Goal: Task Accomplishment & Management: Use online tool/utility

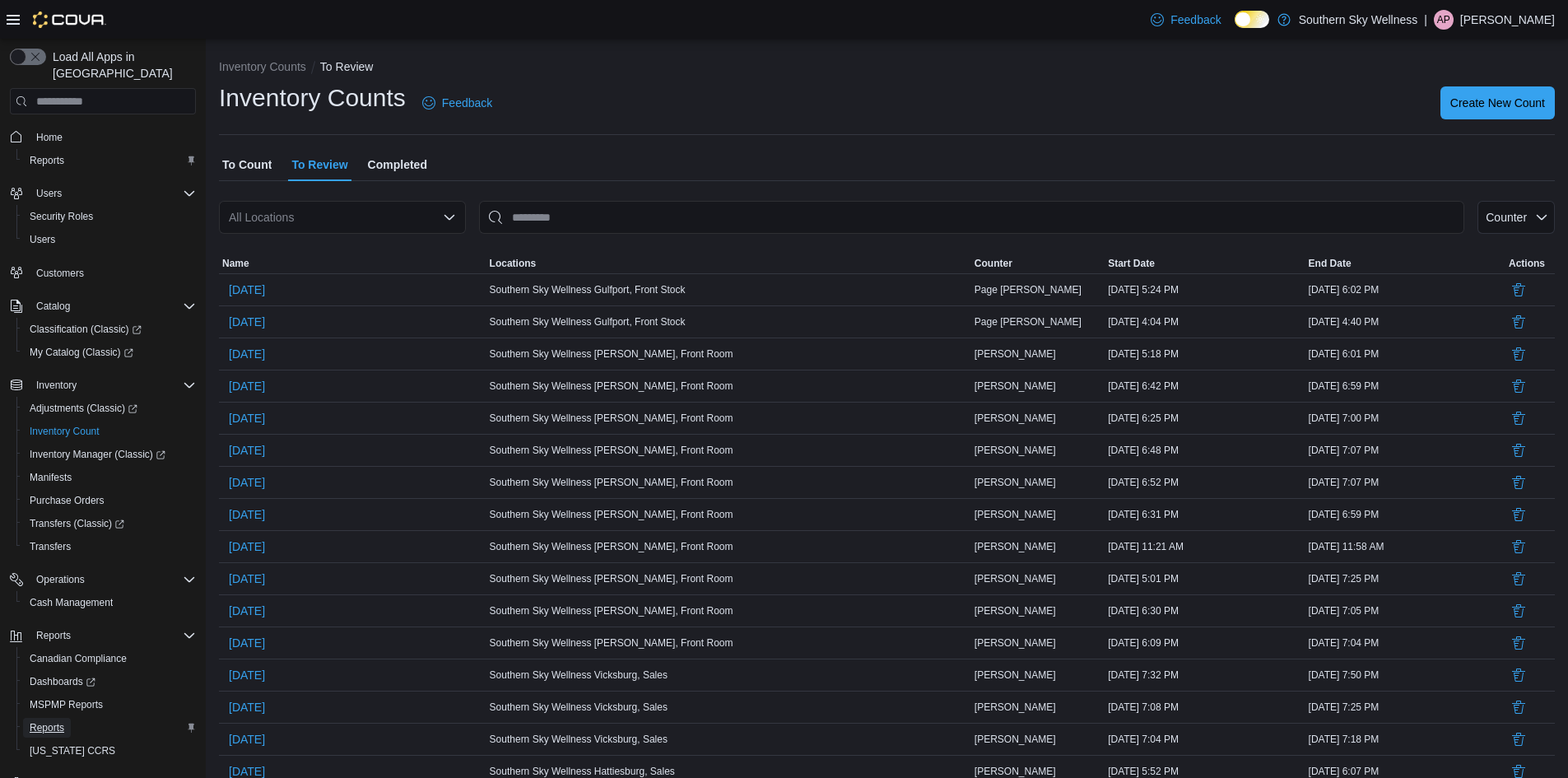
click at [59, 721] on span "Reports" at bounding box center [46, 727] width 35 height 13
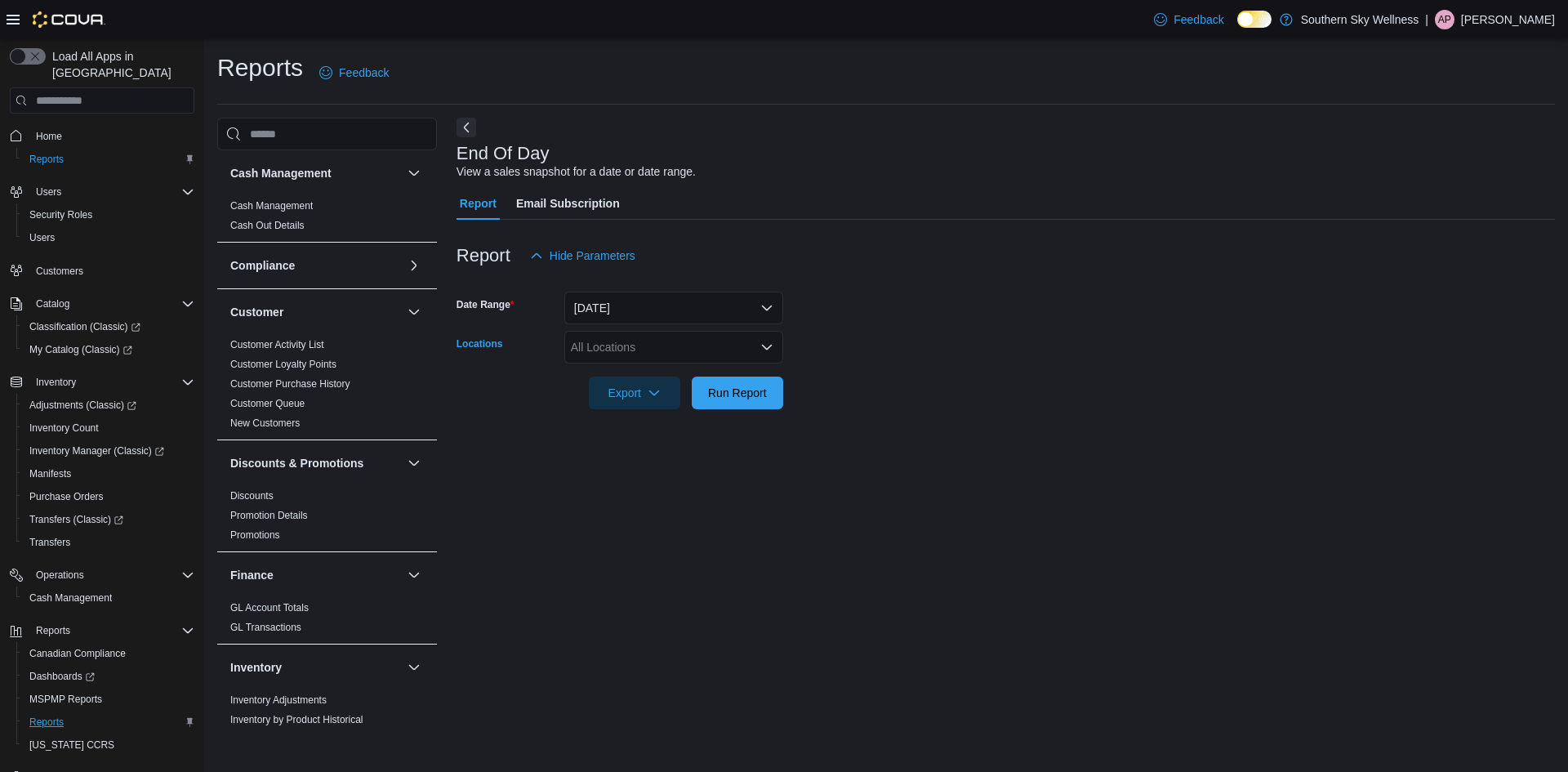
click at [596, 340] on div "All Locations" at bounding box center [674, 347] width 219 height 33
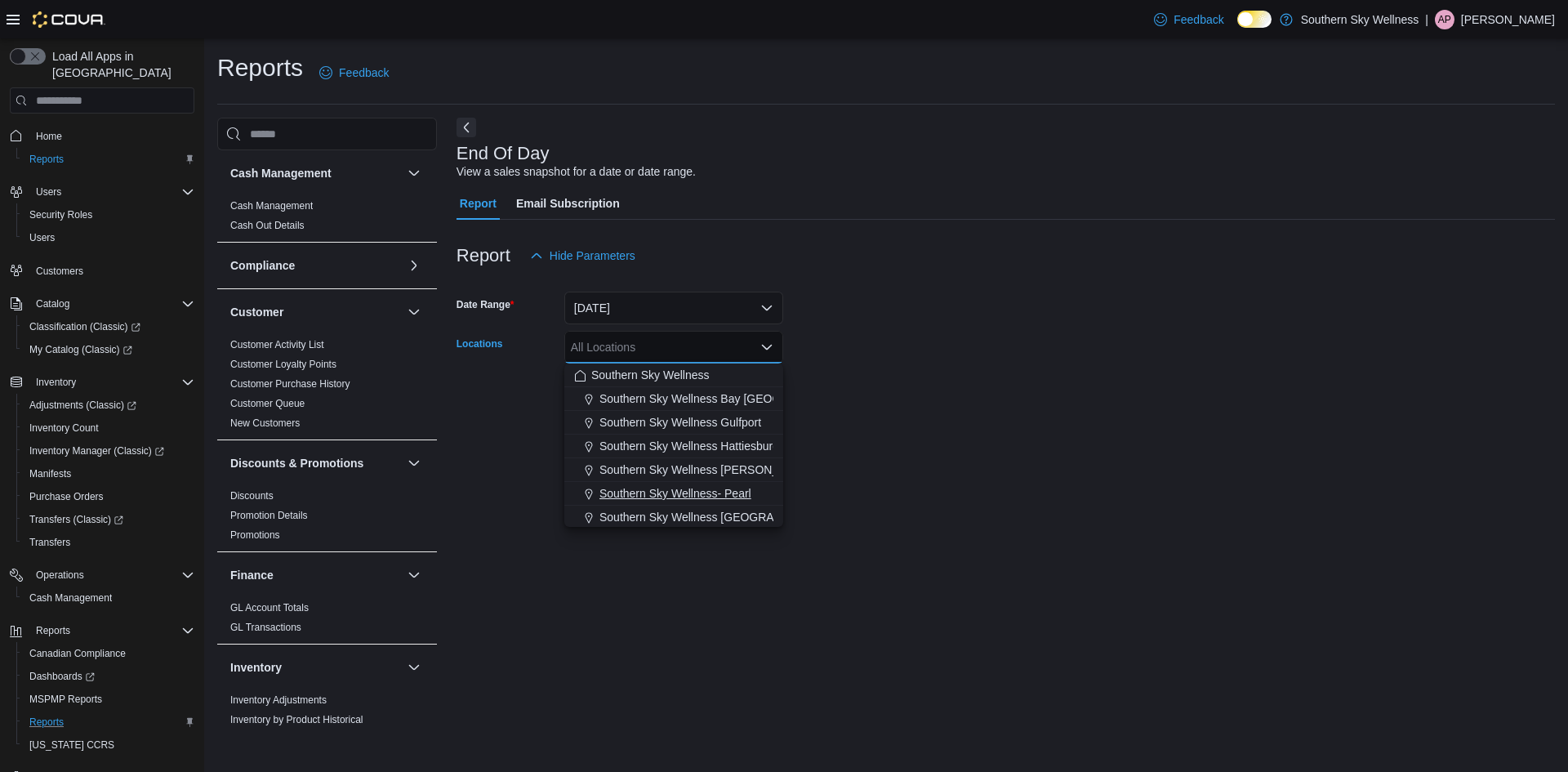
click at [712, 485] on span "Southern Sky Wellness- Pearl" at bounding box center [675, 493] width 151 height 16
click at [914, 422] on div at bounding box center [1005, 419] width 1099 height 20
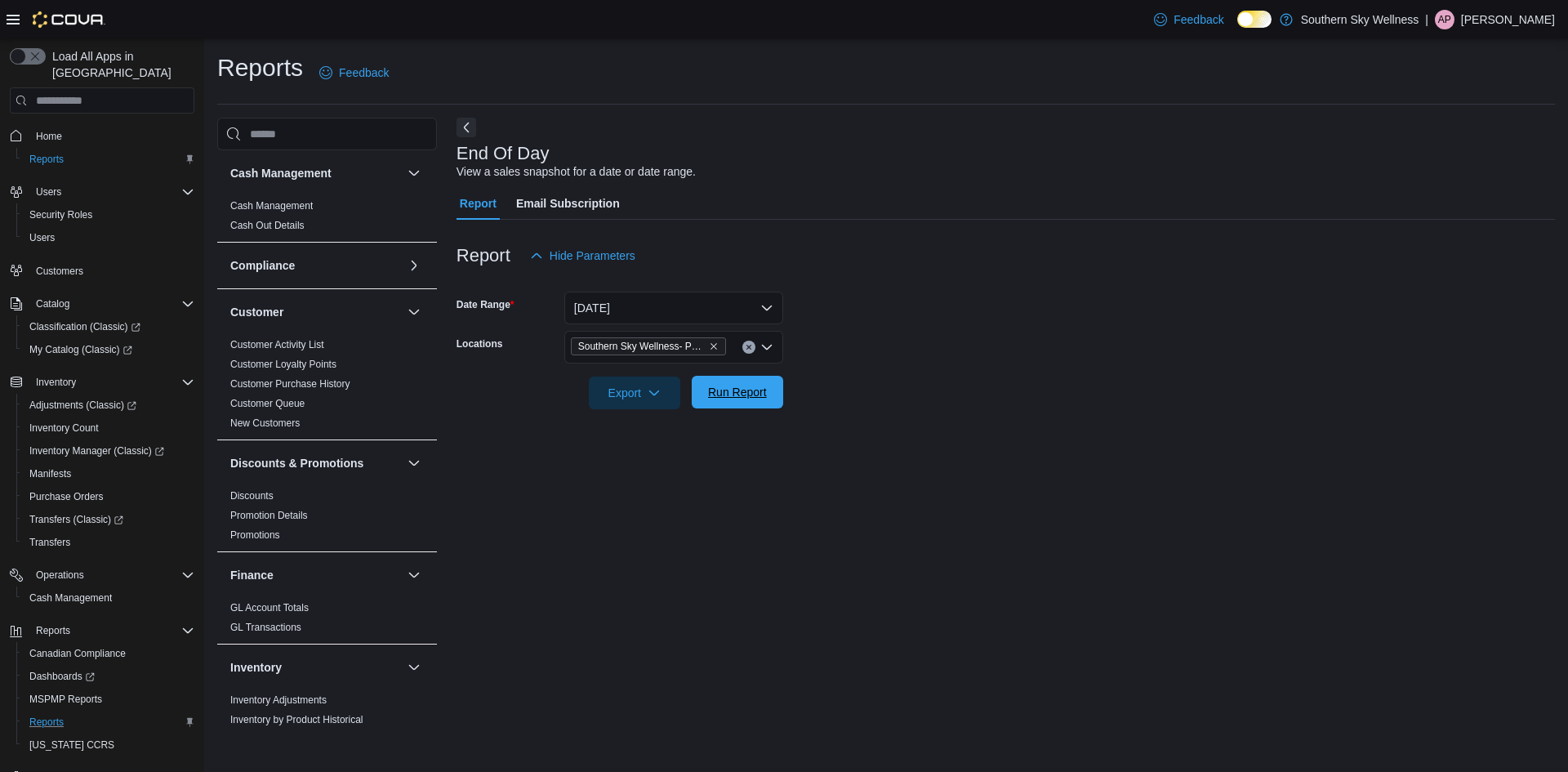
click at [753, 391] on span "Run Report" at bounding box center [737, 392] width 59 height 16
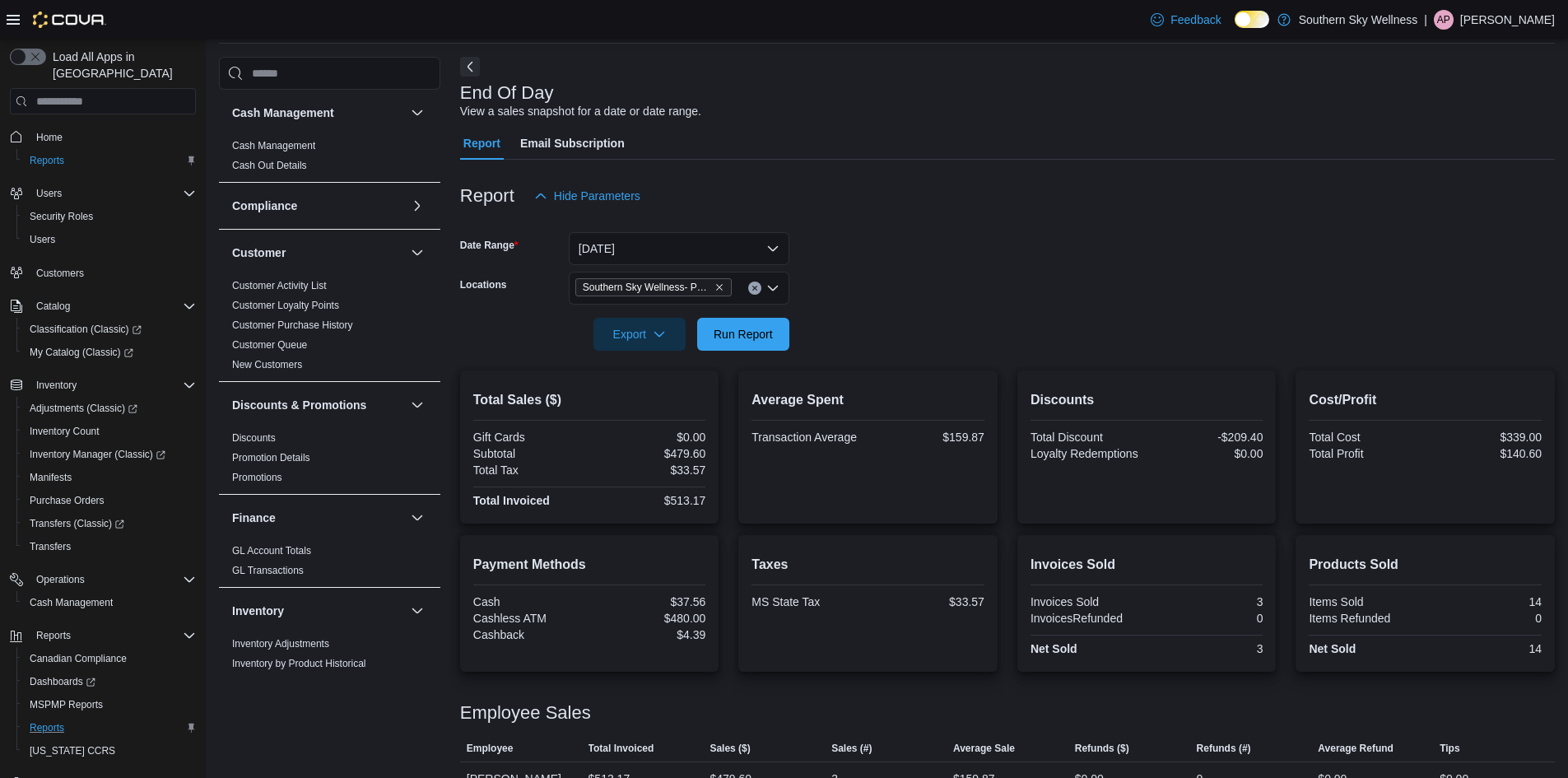
scroll to position [93, 0]
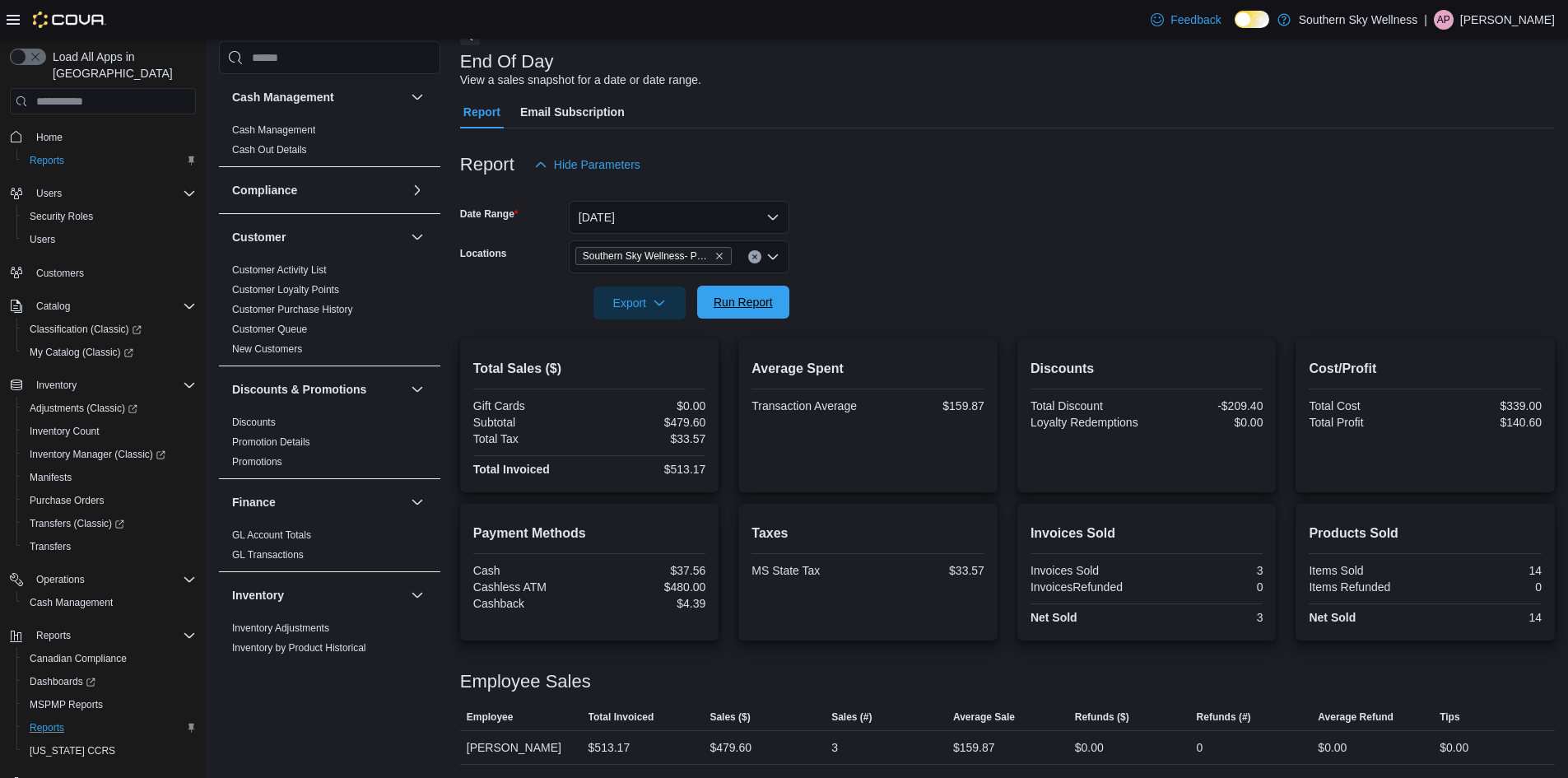
click at [762, 291] on span "Run Report" at bounding box center [743, 301] width 73 height 33
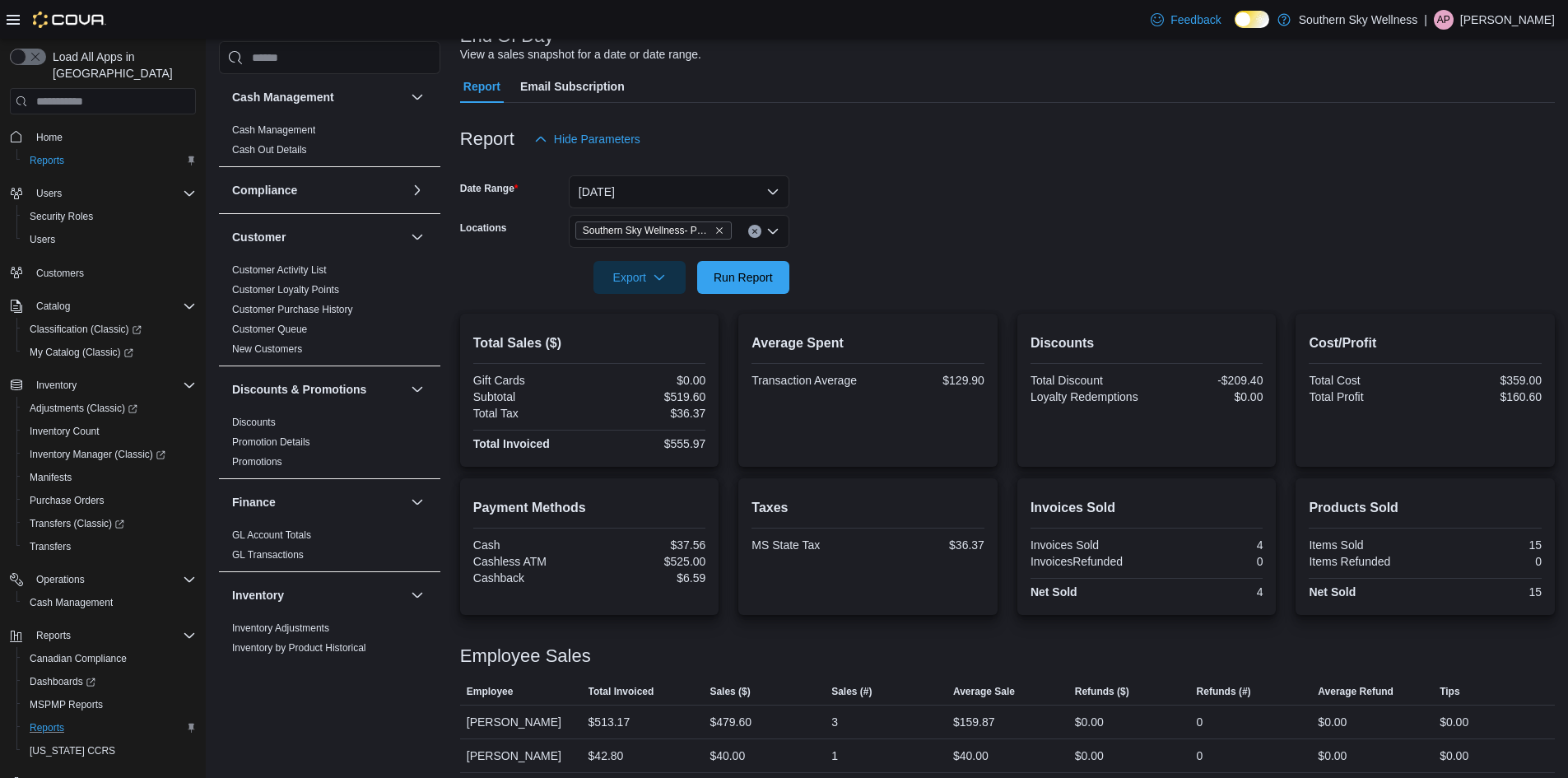
scroll to position [127, 0]
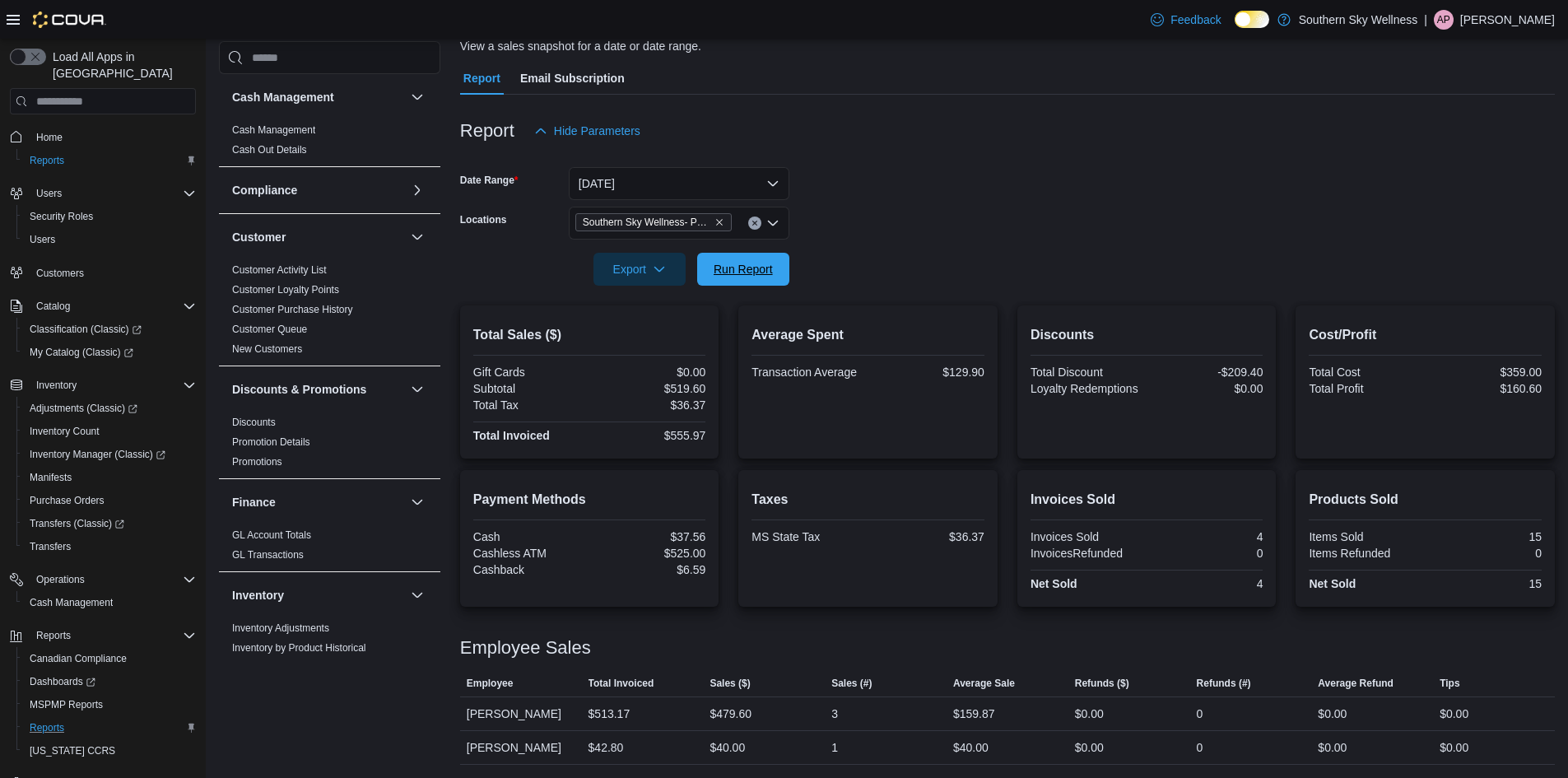
click at [749, 275] on span "Run Report" at bounding box center [743, 268] width 59 height 16
